Goal: Feedback & Contribution: Submit feedback/report problem

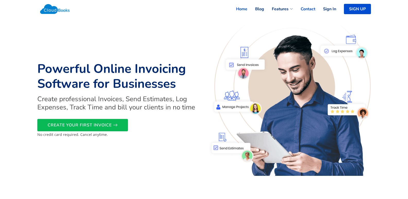
click at [304, 8] on link "Contact" at bounding box center [304, 8] width 22 height 11
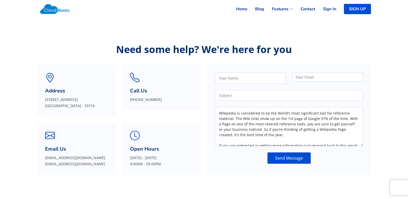
scroll to position [45, 0]
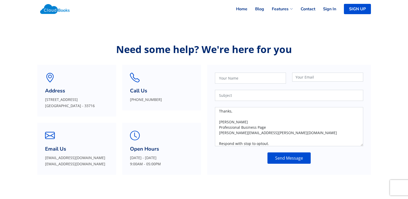
type textarea "Wikipedia is considered to be the World’s most significant tool for reference m…"
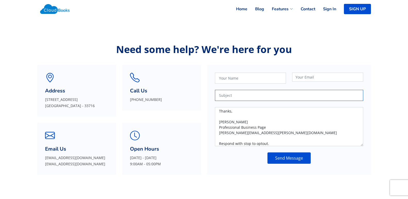
click at [250, 95] on input "text" at bounding box center [289, 95] width 148 height 11
type input "Get A Wikipedia Page For Yourself Or For Your Company."
click at [260, 84] on div "Get A Wikipedia Page For Yourself Or For Your Company. Wikipedia is considered …" at bounding box center [289, 114] width 154 height 97
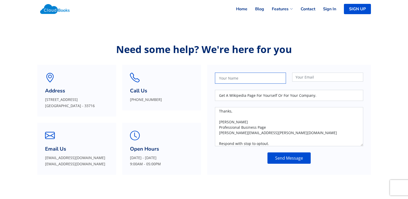
click at [262, 82] on input "text" at bounding box center [250, 78] width 71 height 11
type input "[PERSON_NAME]"
type input "[PERSON_NAME][EMAIL_ADDRESS][PERSON_NAME][DOMAIN_NAME]"
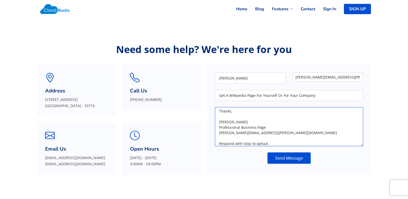
click at [285, 123] on textarea "Wikipedia is considered to be the World’s most significant tool for reference m…" at bounding box center [289, 126] width 148 height 39
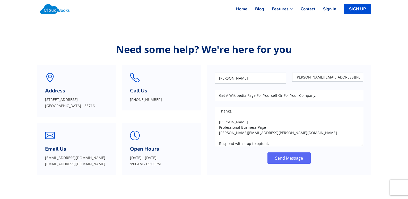
click at [286, 155] on button "Send Message" at bounding box center [288, 157] width 43 height 11
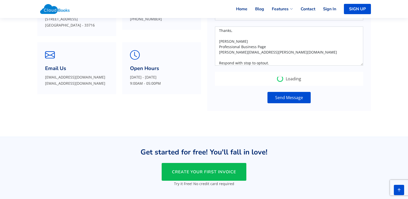
scroll to position [43, 0]
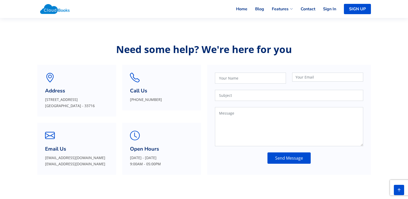
scroll to position [43, 0]
